Goal: Task Accomplishment & Management: Manage account settings

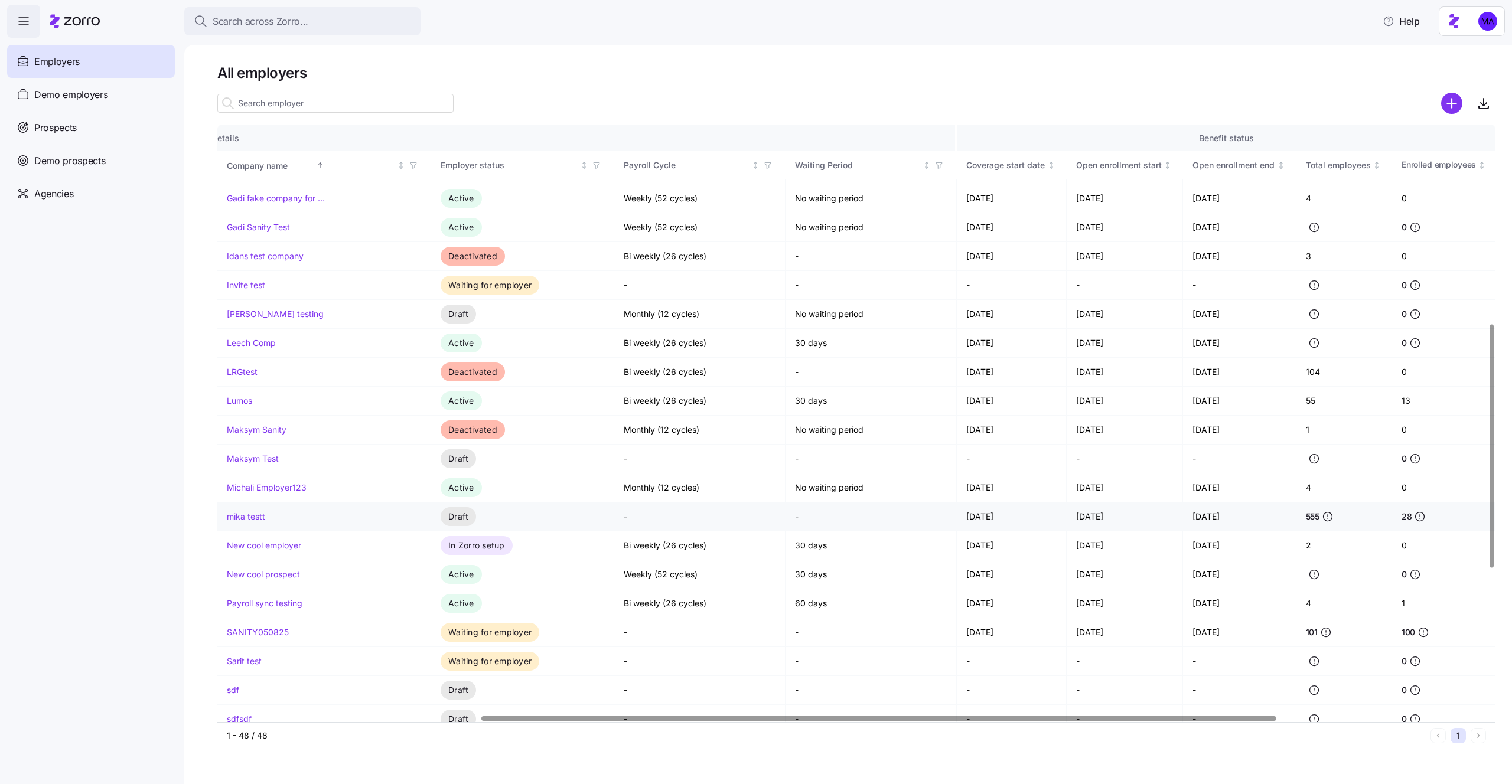
scroll to position [486, 0]
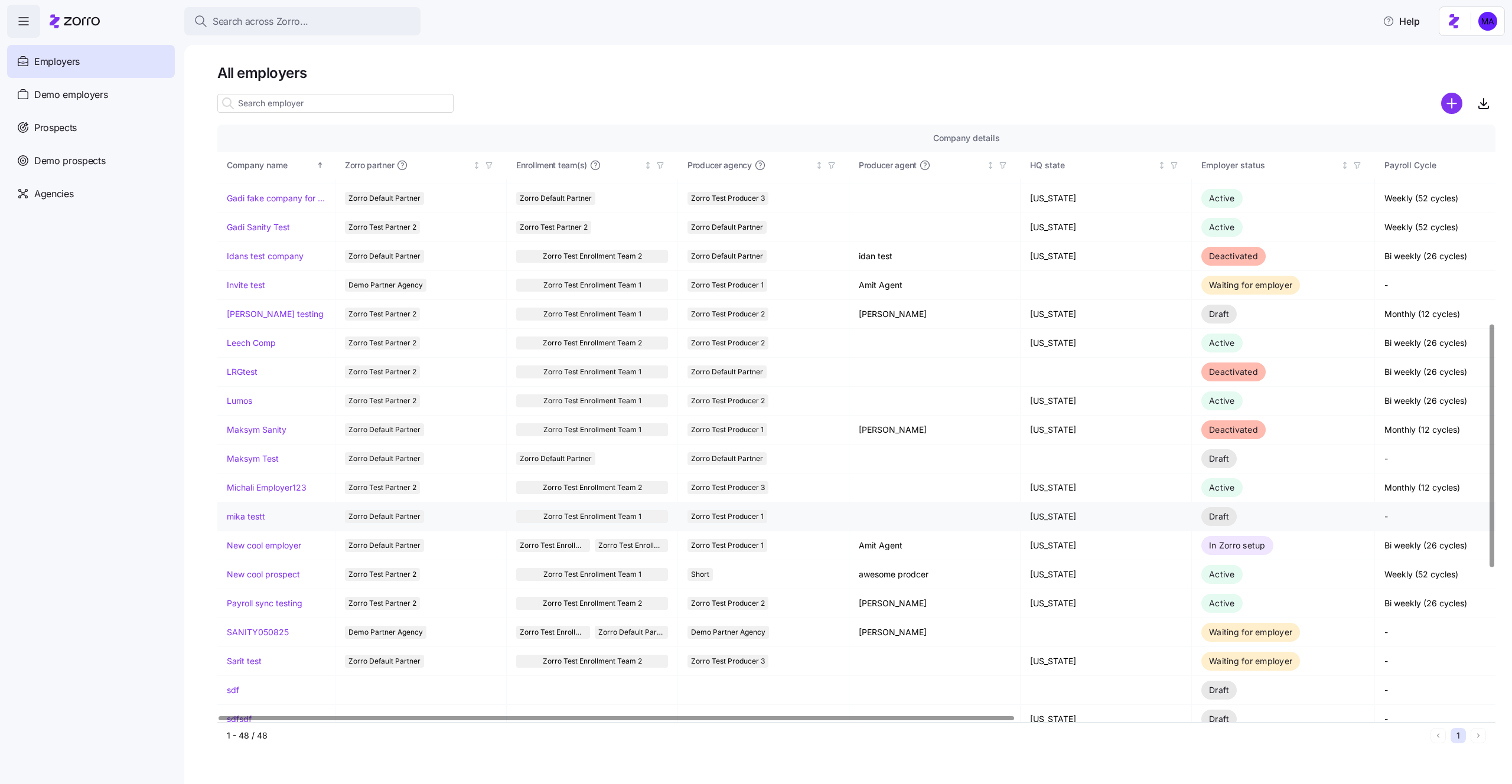
click at [232, 519] on link "mika testt" at bounding box center [245, 516] width 38 height 12
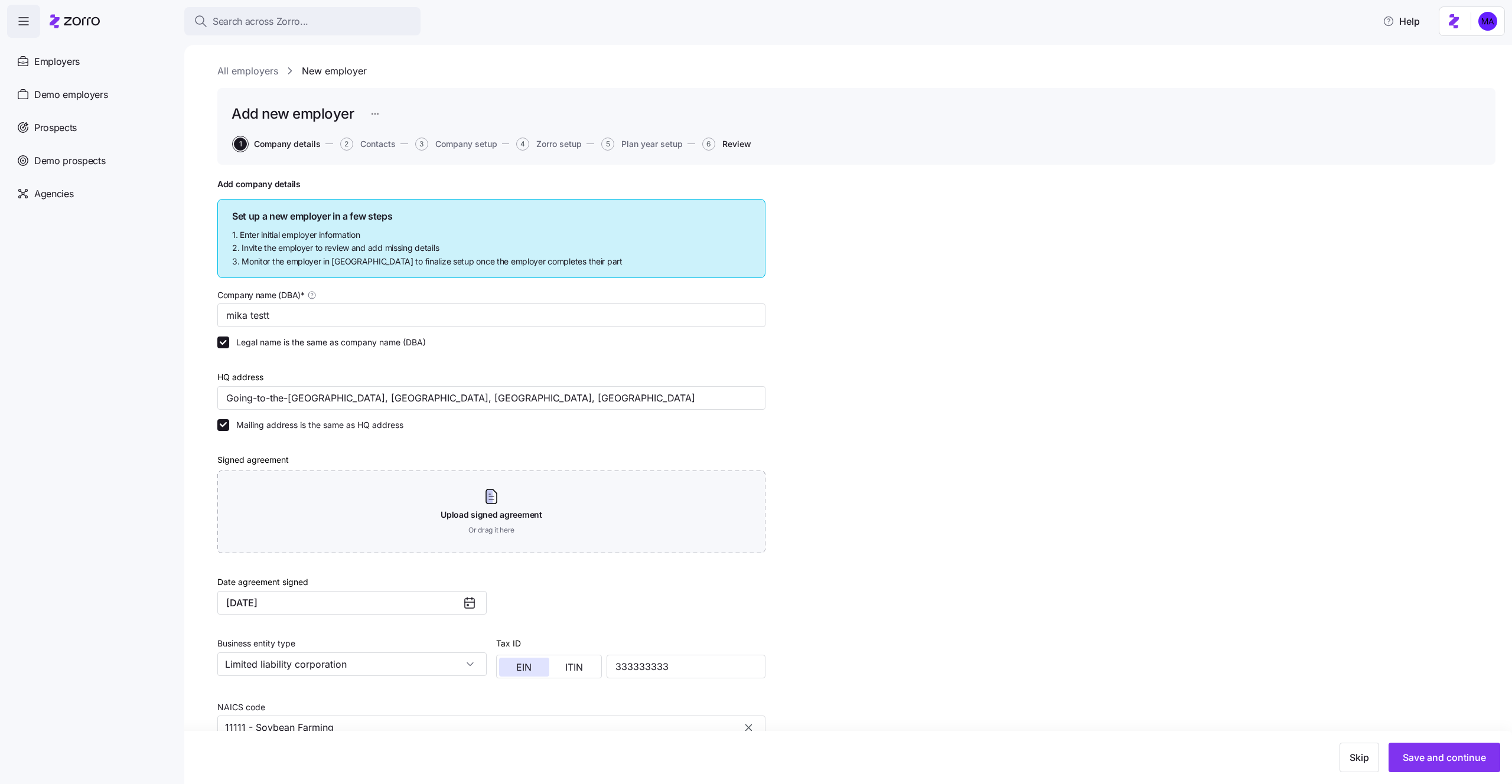
click at [727, 142] on span "Review" at bounding box center [736, 143] width 29 height 8
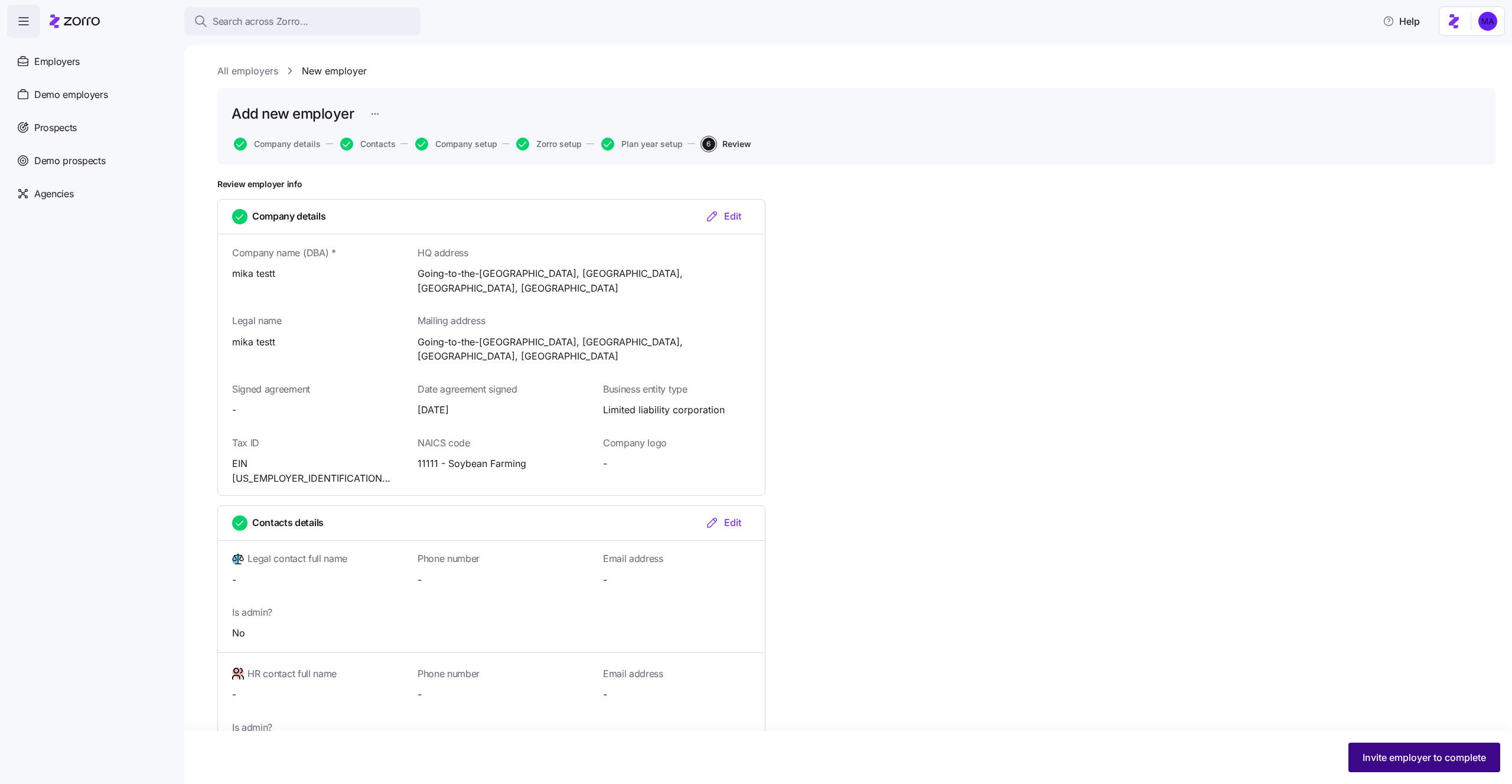
click at [1383, 767] on button "Invite employer to complete" at bounding box center [1423, 758] width 152 height 30
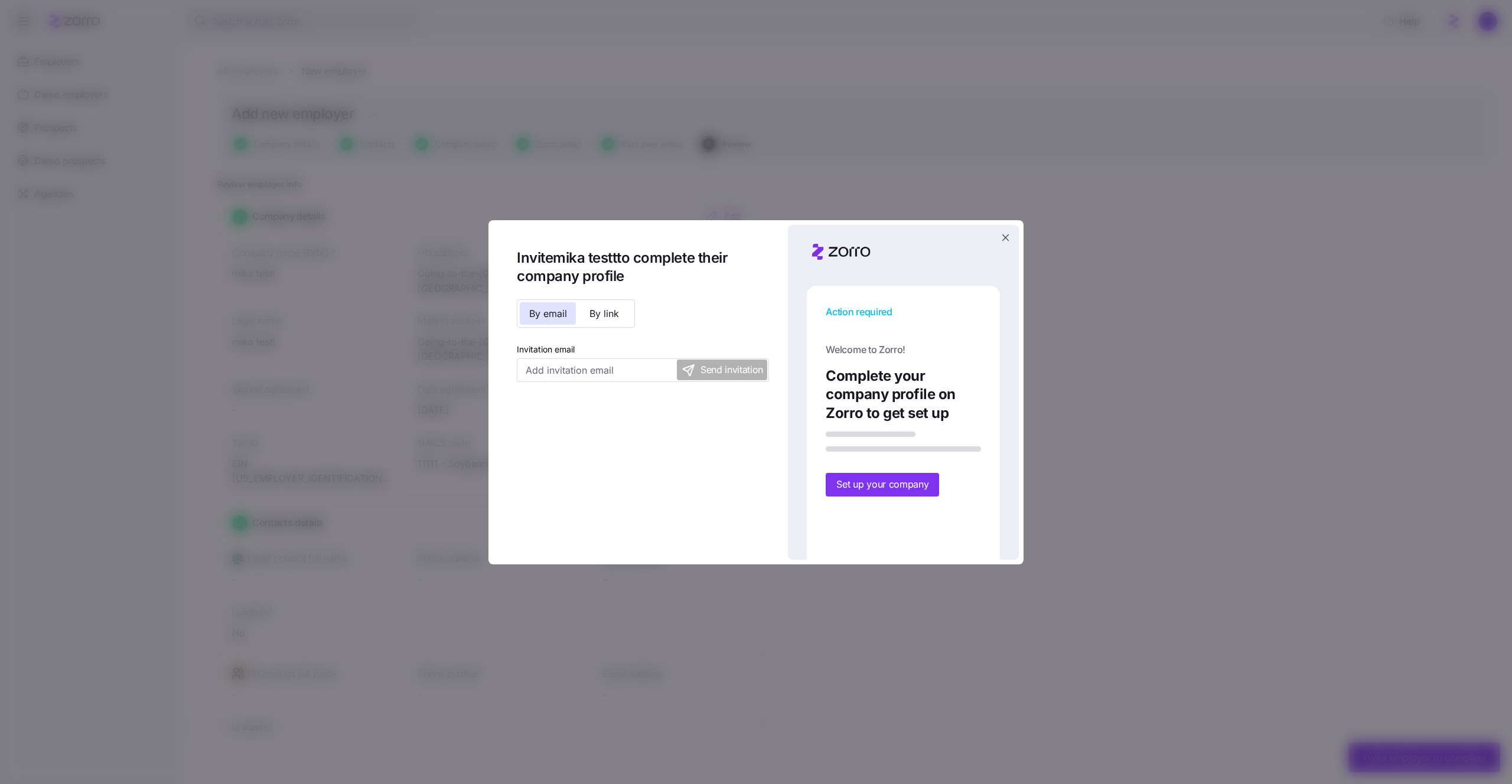
click at [1228, 409] on div at bounding box center [756, 392] width 1512 height 784
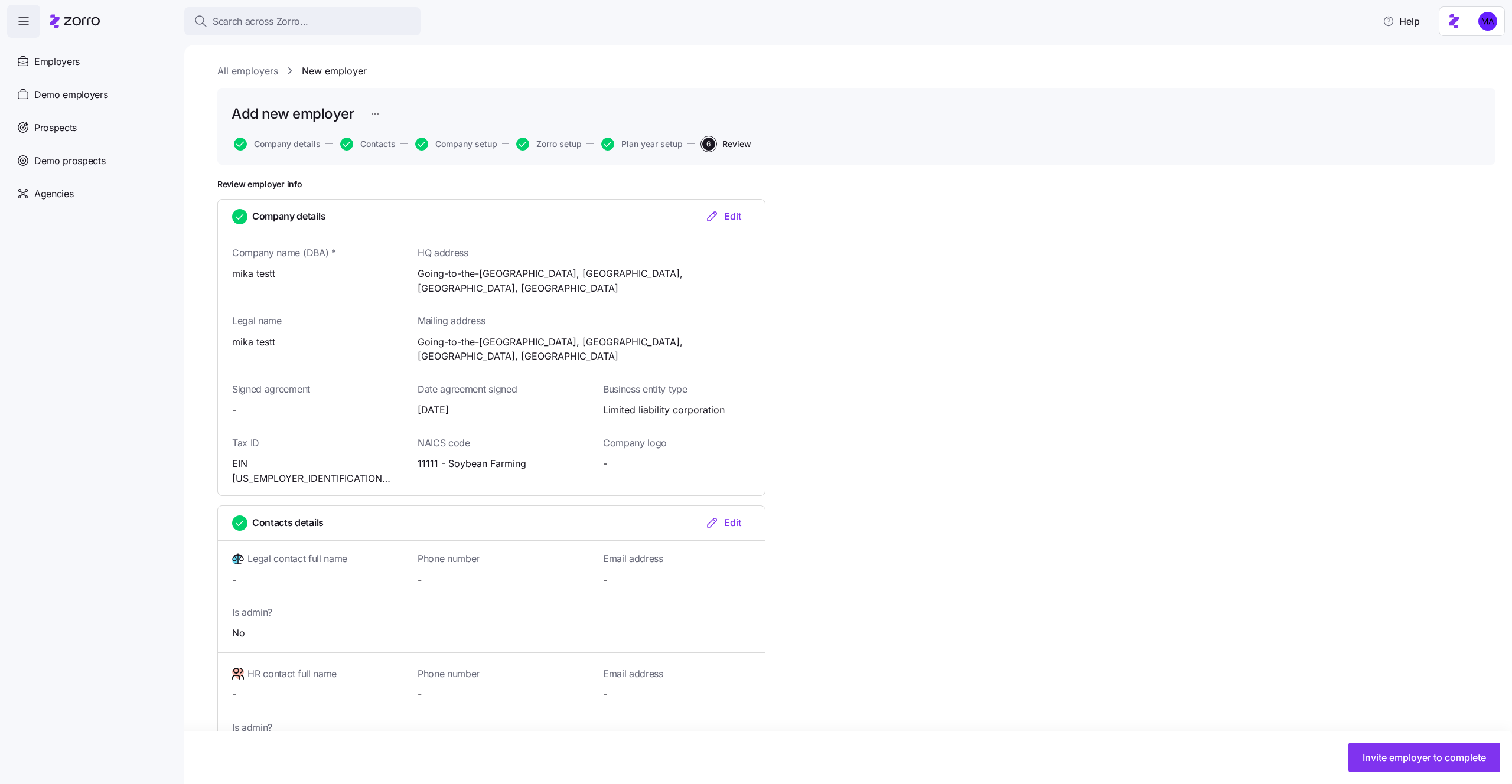
click at [275, 76] on link "All employers" at bounding box center [247, 71] width 61 height 15
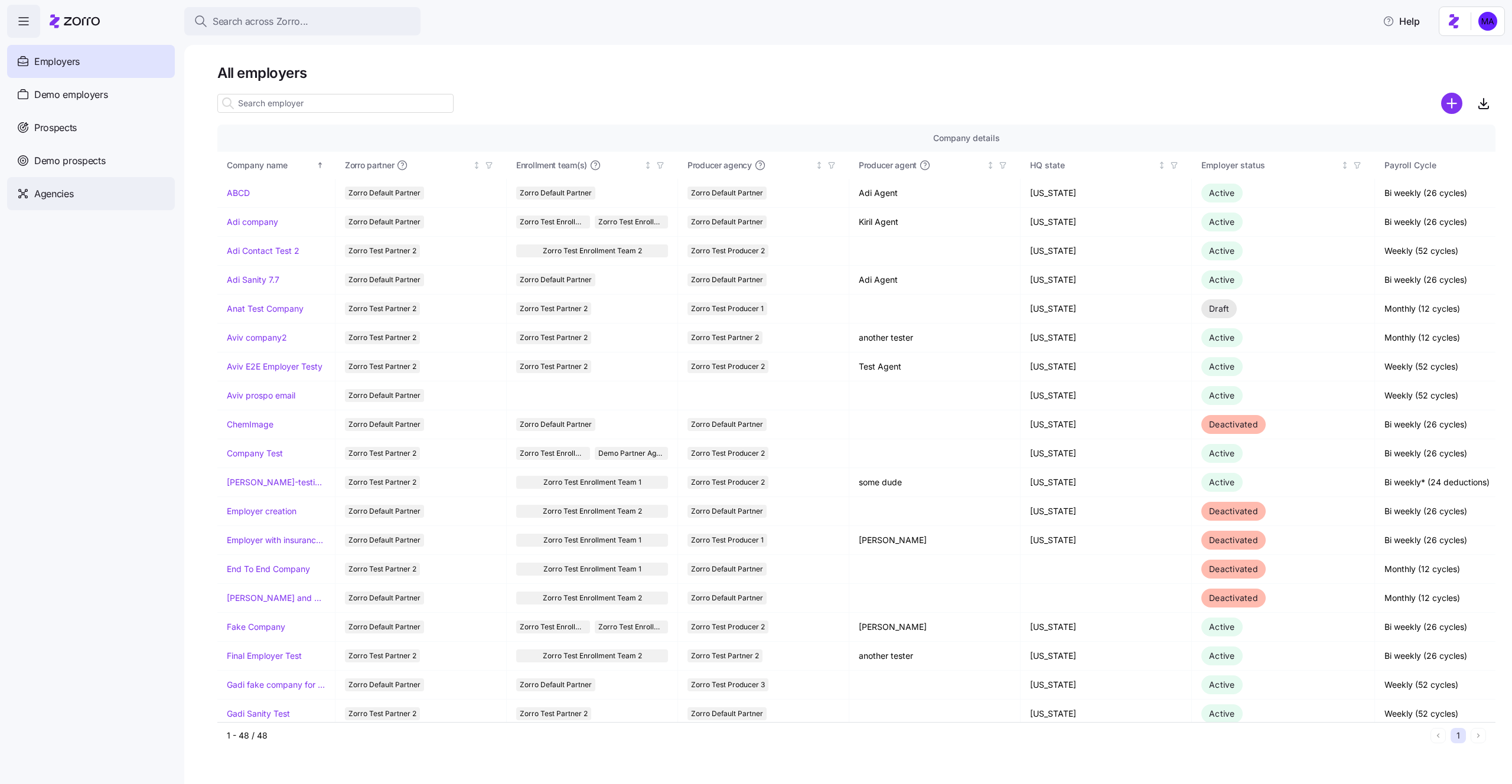
click at [52, 190] on span "Agencies" at bounding box center [54, 194] width 39 height 15
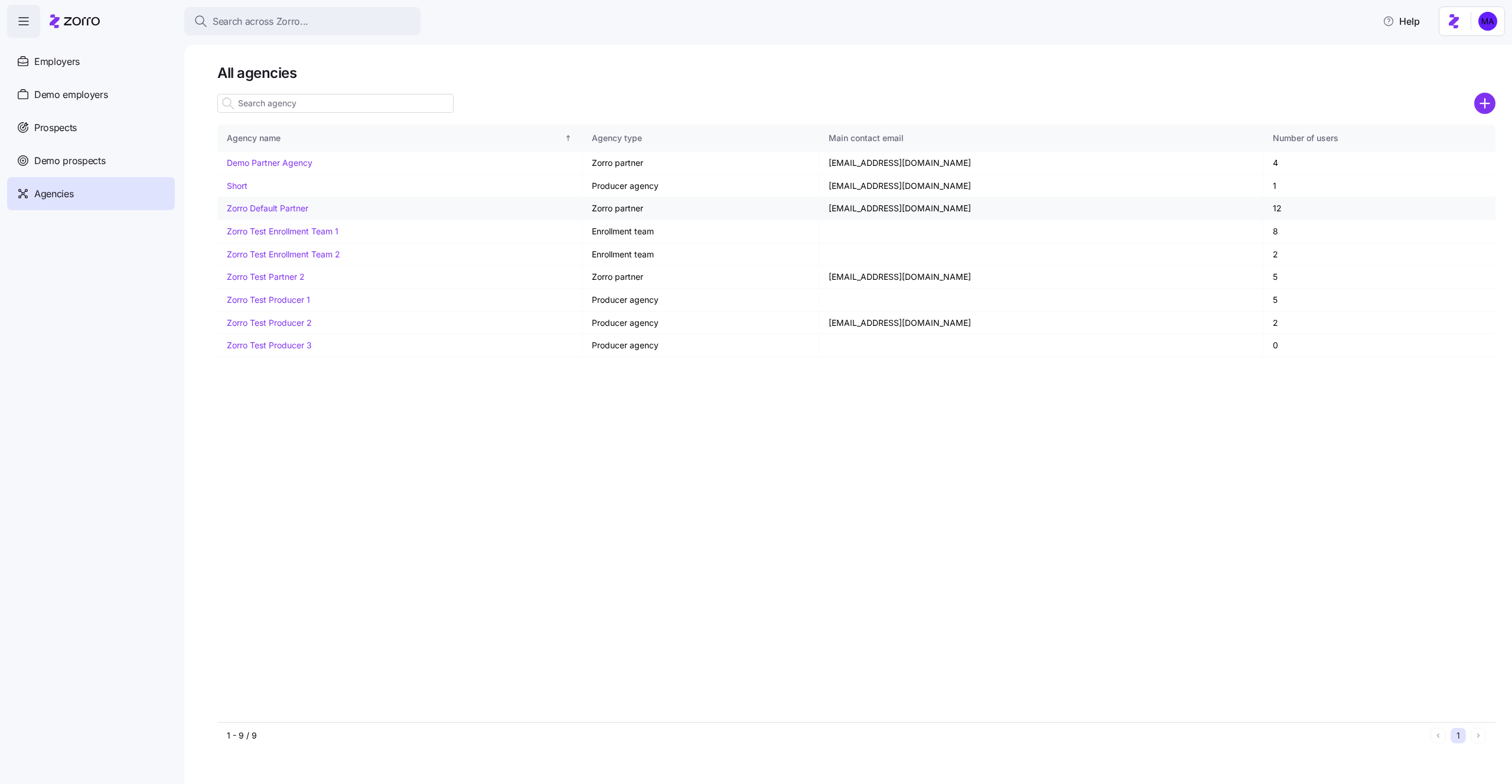
click at [280, 206] on link "Zorro Default Partner" at bounding box center [266, 208] width 81 height 10
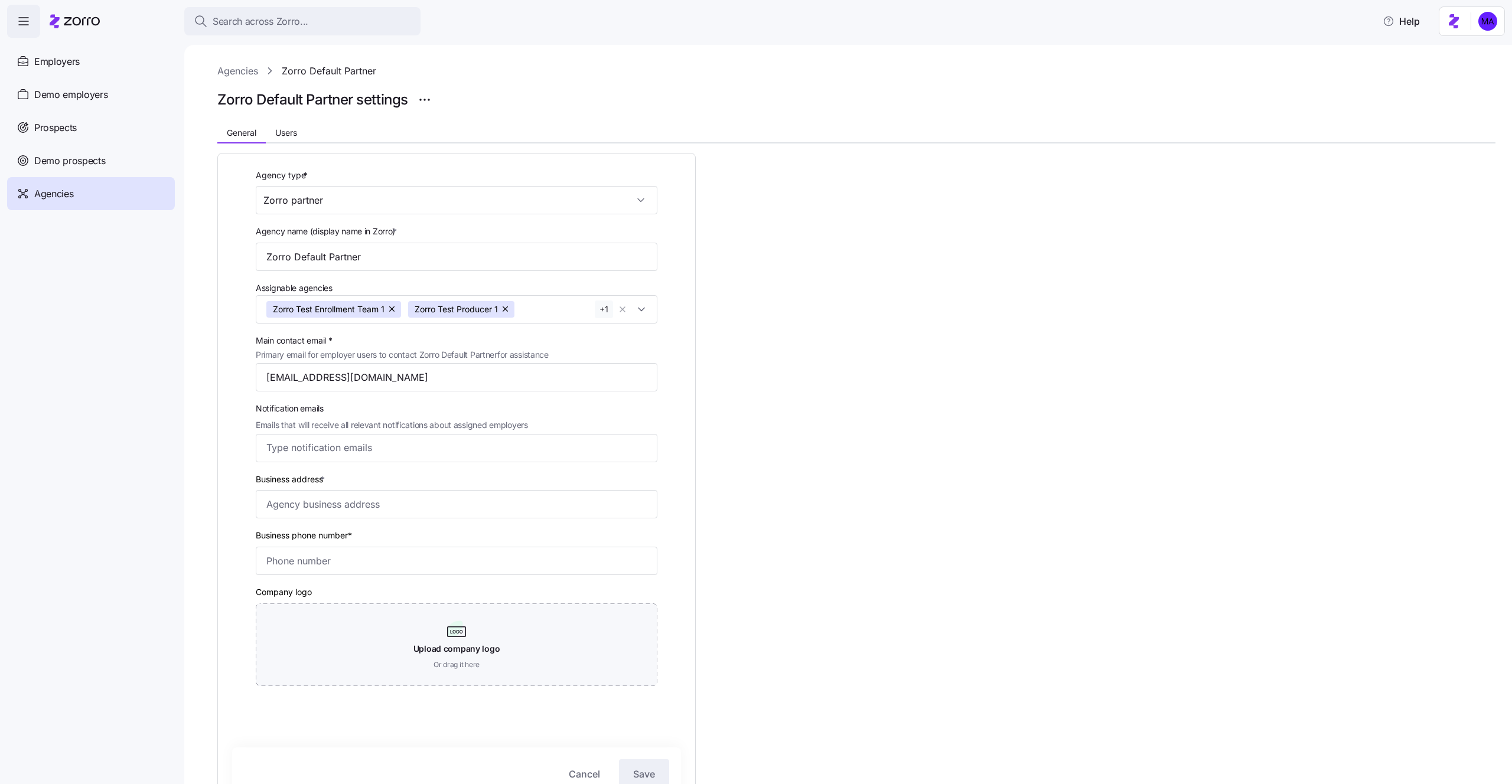
scroll to position [2, 0]
click at [294, 131] on span "Users" at bounding box center [285, 130] width 21 height 8
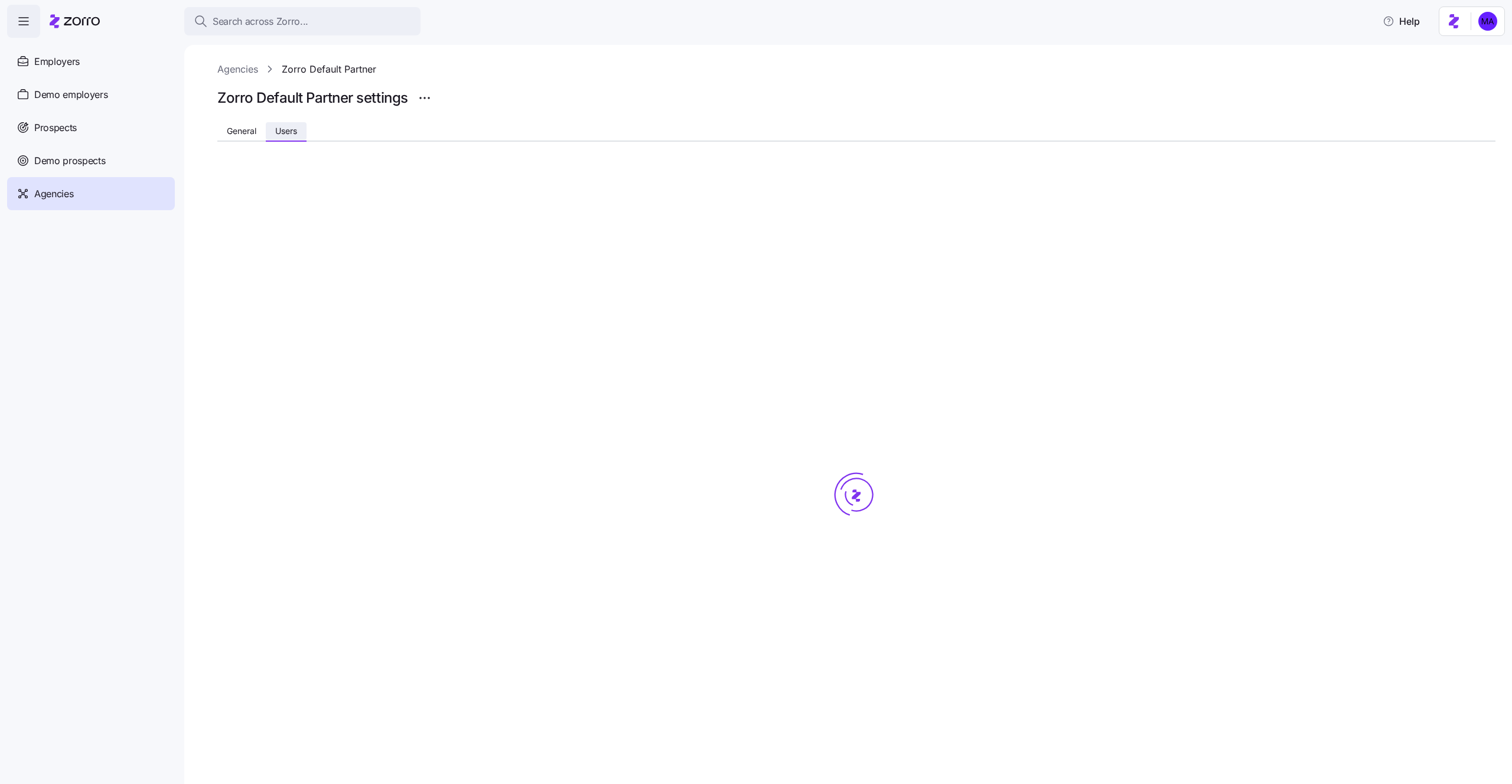
scroll to position [0, 0]
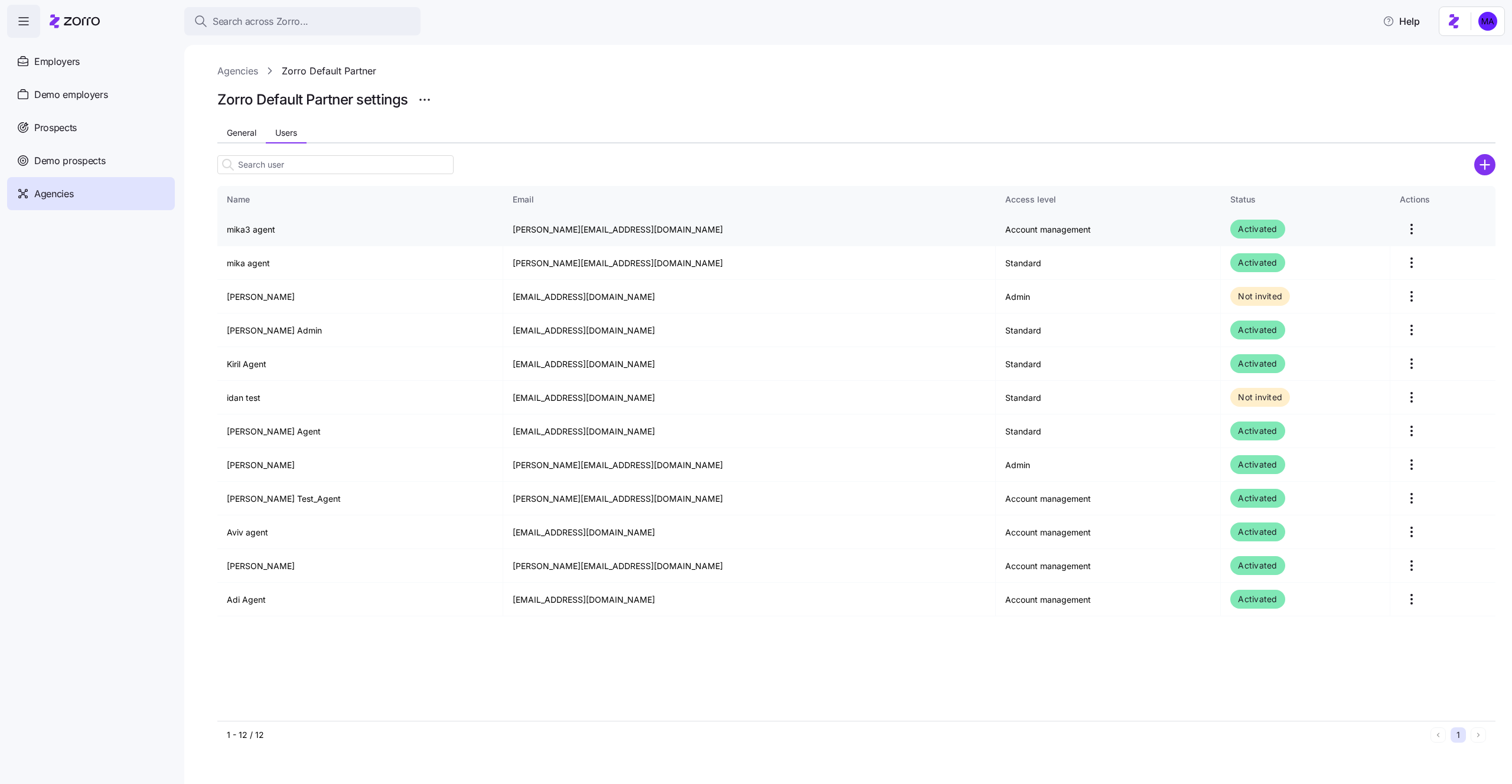
click at [528, 231] on td "mika.a+agentt@myzorro.co" at bounding box center [749, 229] width 493 height 34
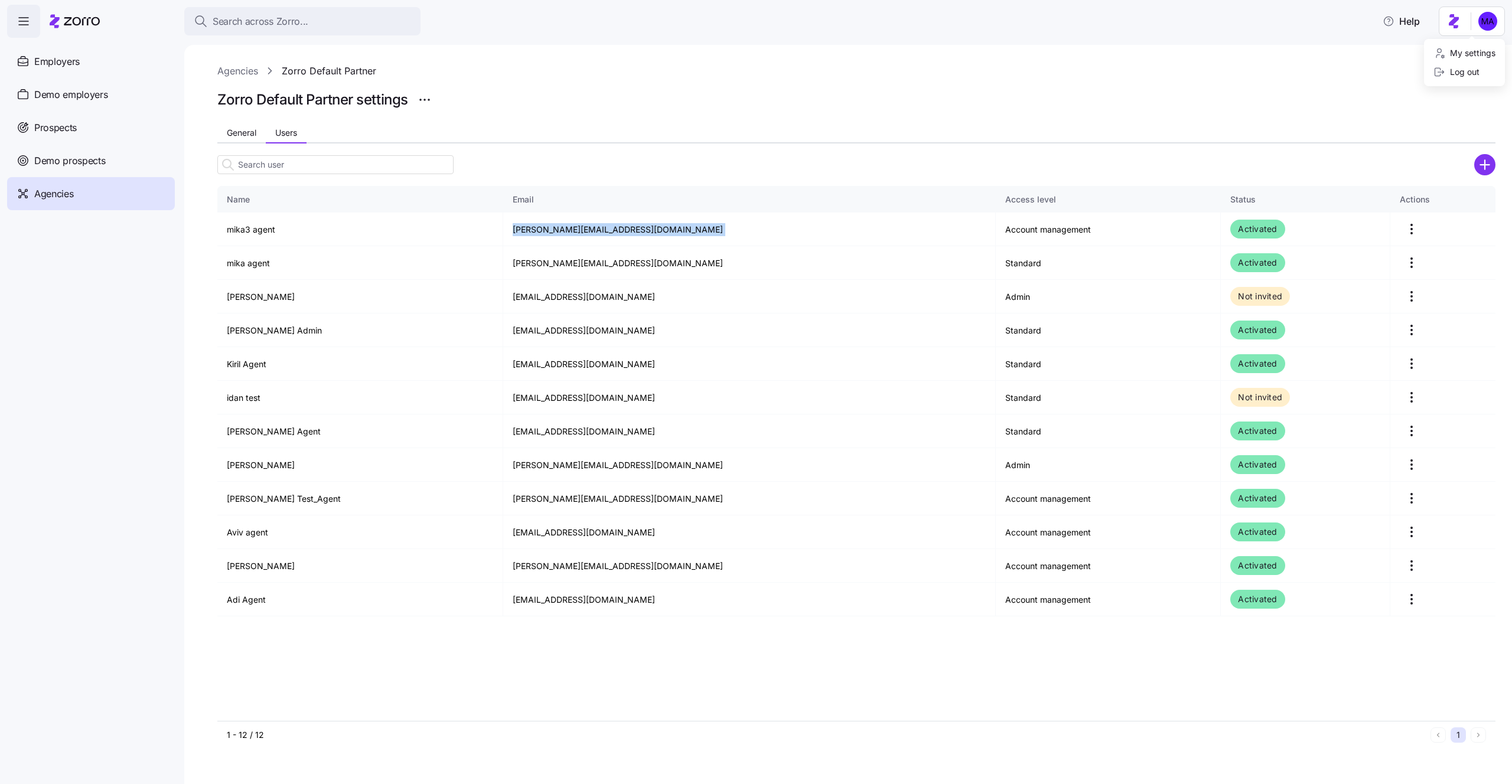
click at [1478, 34] on html "Search across Zorro... Help Employers Demo employers Prospects Demo prospects A…" at bounding box center [756, 388] width 1512 height 777
click at [1468, 74] on div "Log out" at bounding box center [1456, 72] width 46 height 13
